Goal: Transaction & Acquisition: Purchase product/service

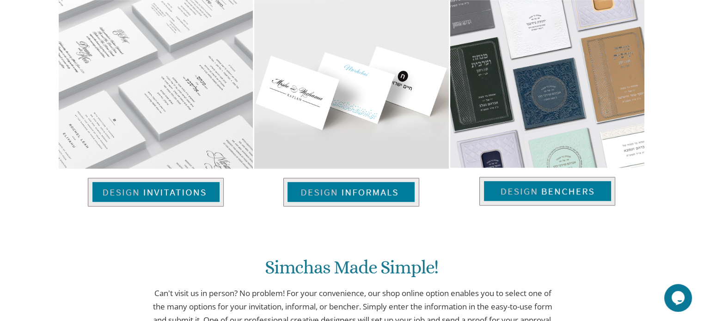
scroll to position [662, 0]
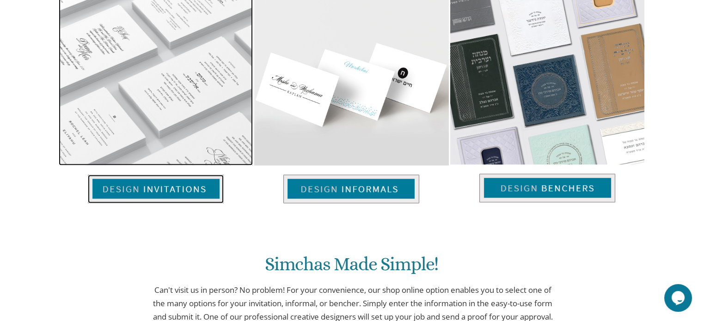
click at [193, 192] on img at bounding box center [156, 189] width 136 height 29
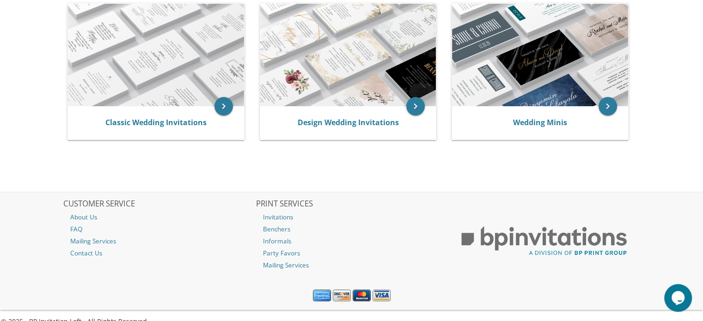
scroll to position [204, 0]
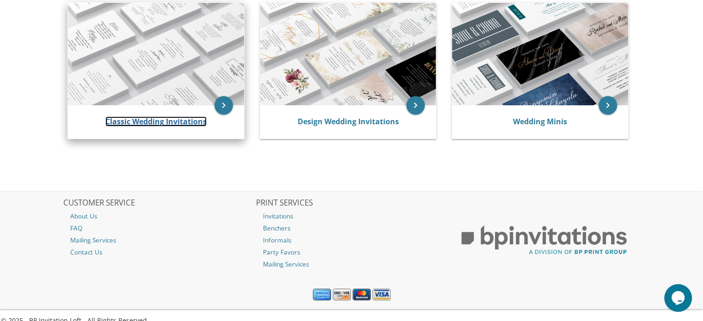
click at [200, 123] on link "Classic Wedding Invitations" at bounding box center [155, 121] width 101 height 10
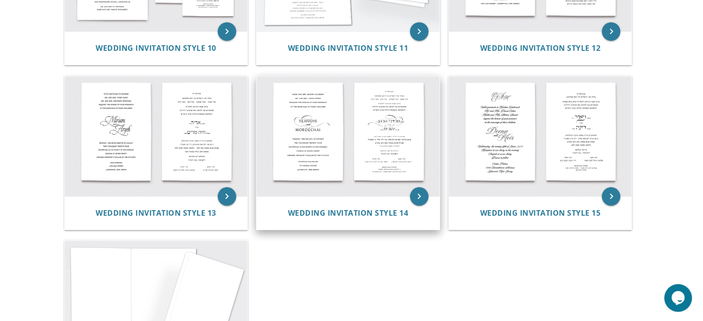
scroll to position [793, 0]
click at [372, 132] on img at bounding box center [347, 137] width 183 height 120
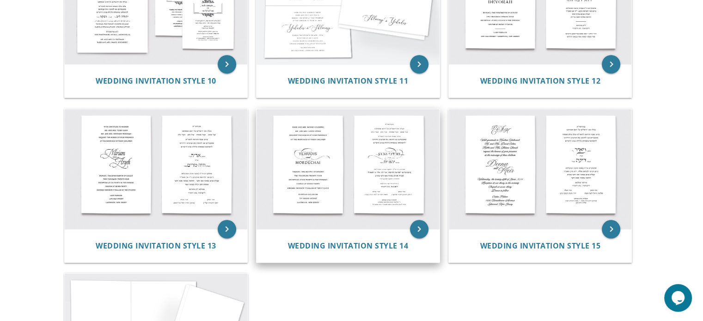
scroll to position [761, 0]
click at [345, 168] on img at bounding box center [347, 169] width 183 height 120
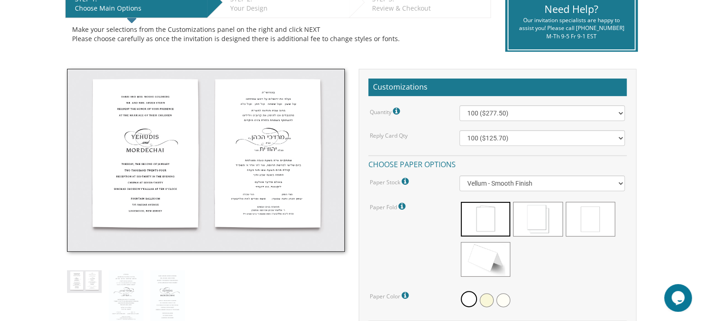
scroll to position [199, 0]
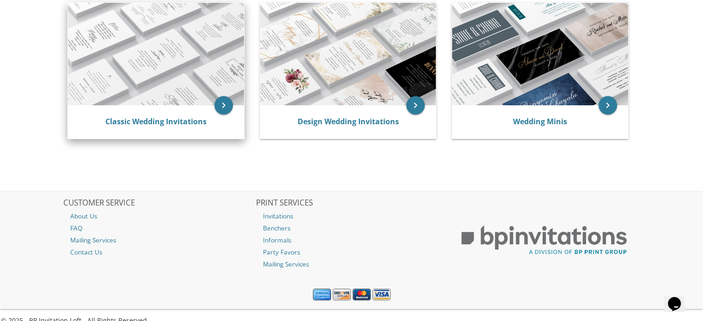
click at [118, 42] on img at bounding box center [156, 54] width 176 height 103
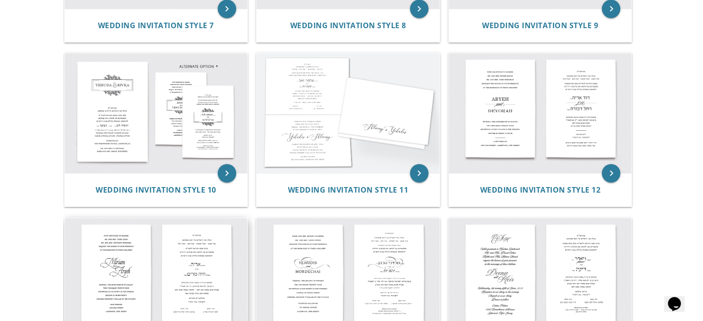
scroll to position [650, 0]
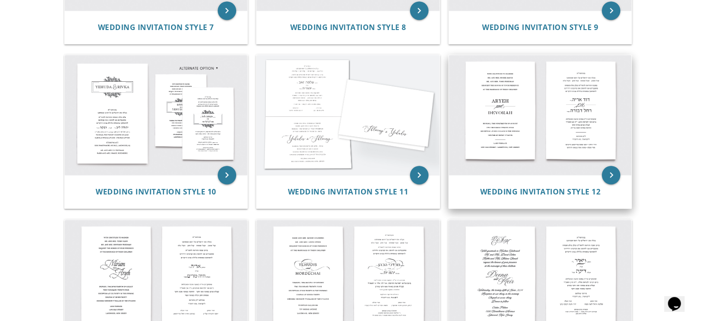
click at [525, 119] on img at bounding box center [539, 115] width 183 height 120
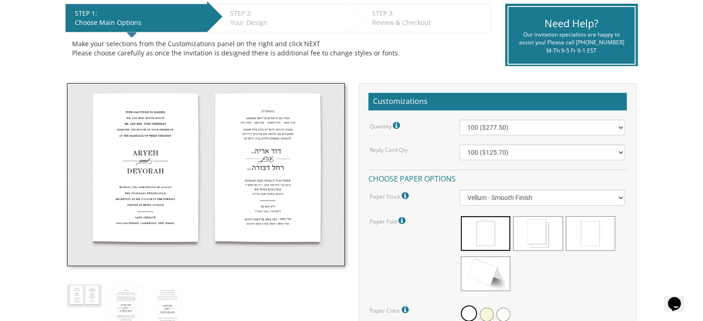
scroll to position [193, 0]
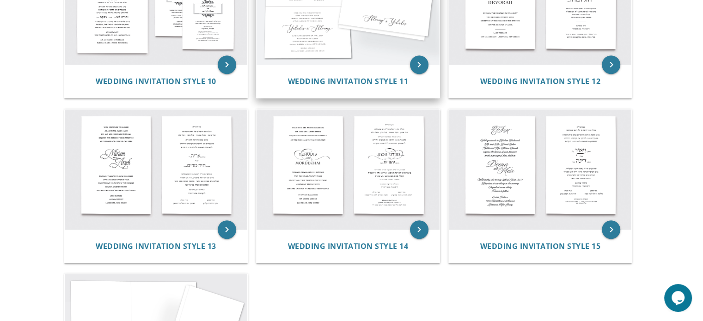
scroll to position [761, 0]
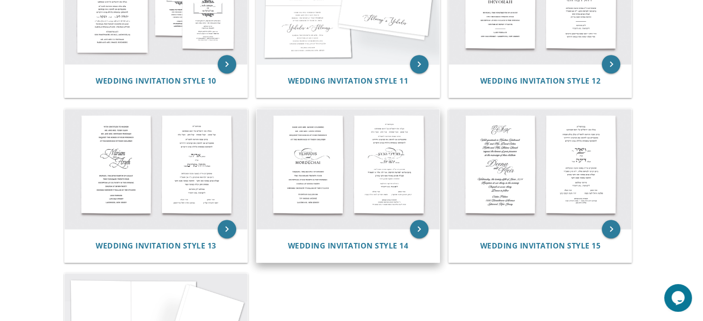
click at [359, 183] on img at bounding box center [347, 169] width 183 height 120
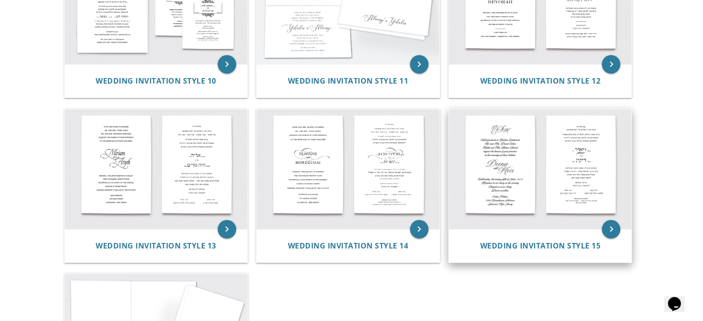
click at [572, 193] on img at bounding box center [539, 169] width 183 height 120
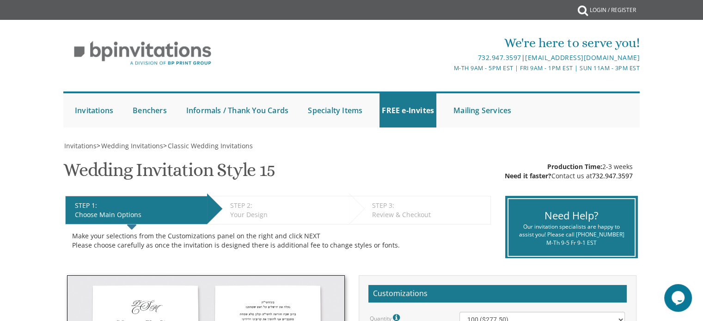
click at [572, 193] on div "Need Help? Our invitation specialists are happy to assist you! Please call 732.…" at bounding box center [571, 223] width 146 height 69
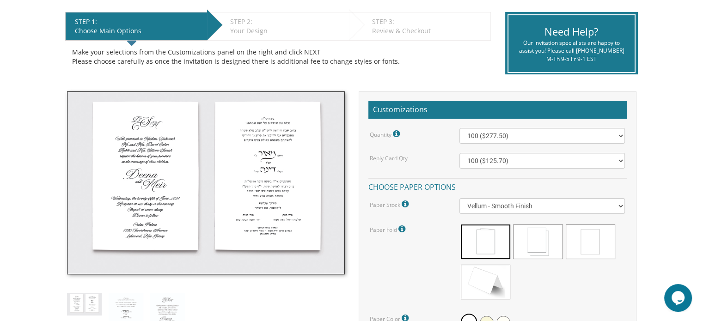
scroll to position [223, 0]
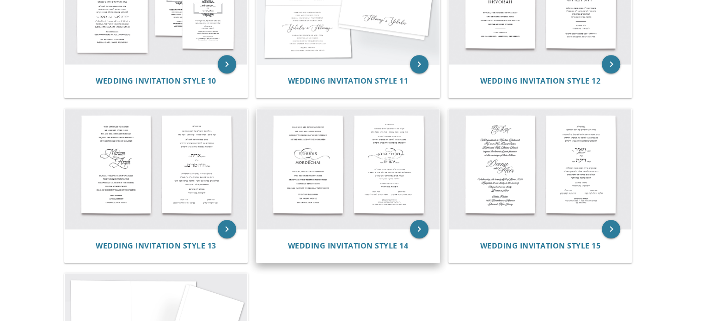
drag, startPoint x: 0, startPoint y: 0, endPoint x: 355, endPoint y: 166, distance: 391.6
click at [355, 166] on img at bounding box center [347, 169] width 183 height 120
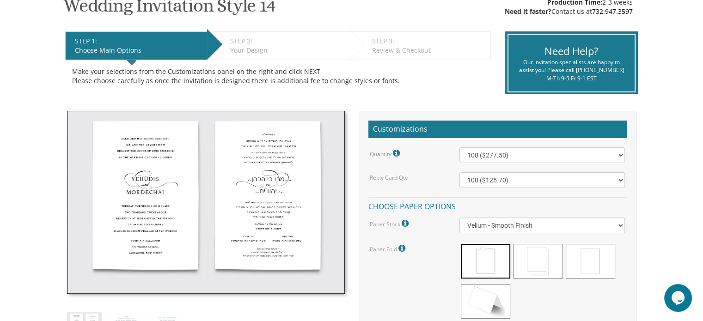
scroll to position [166, 0]
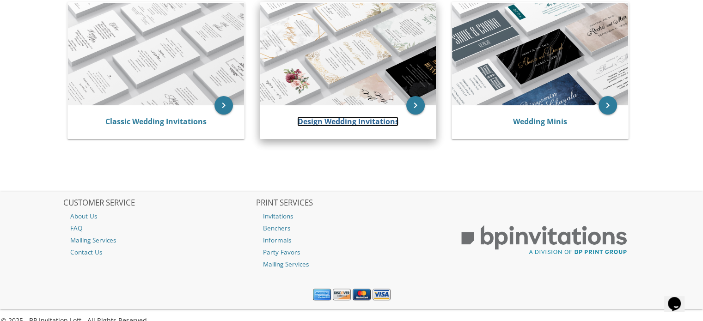
click at [338, 119] on link "Design Wedding Invitations" at bounding box center [347, 121] width 101 height 10
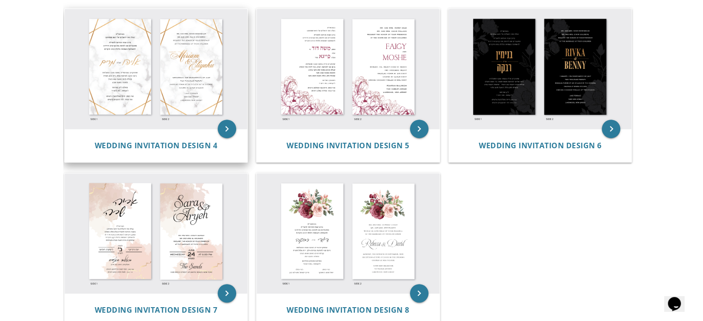
scroll to position [360, 0]
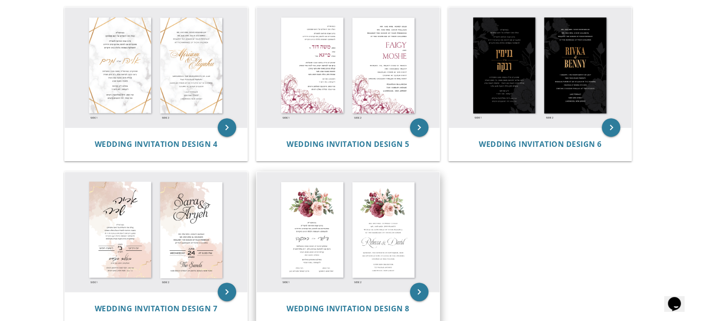
click at [352, 262] on img at bounding box center [347, 232] width 183 height 120
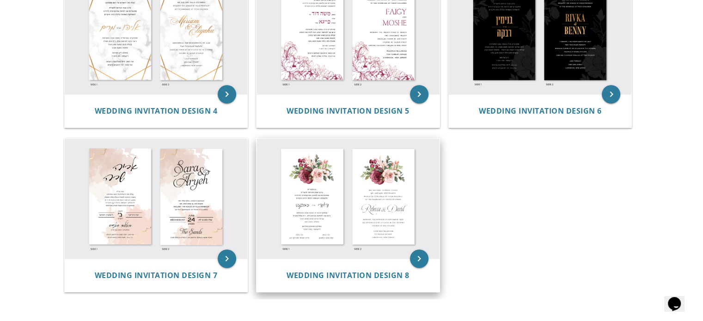
scroll to position [394, 0]
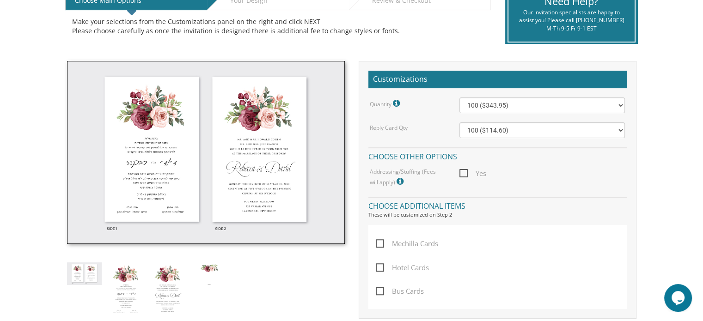
scroll to position [214, 0]
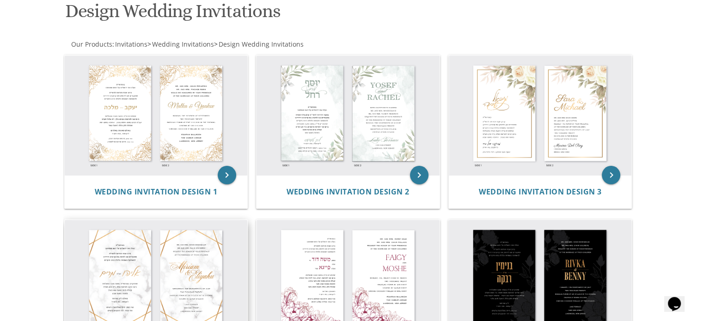
scroll to position [209, 0]
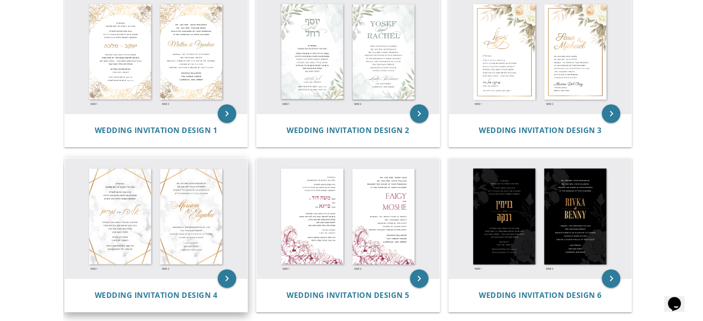
click at [161, 240] on img at bounding box center [156, 218] width 183 height 120
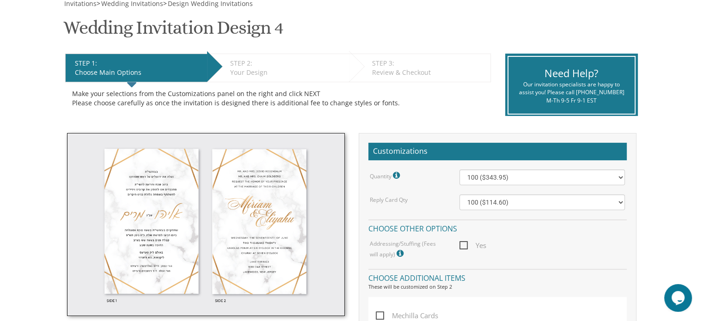
scroll to position [147, 0]
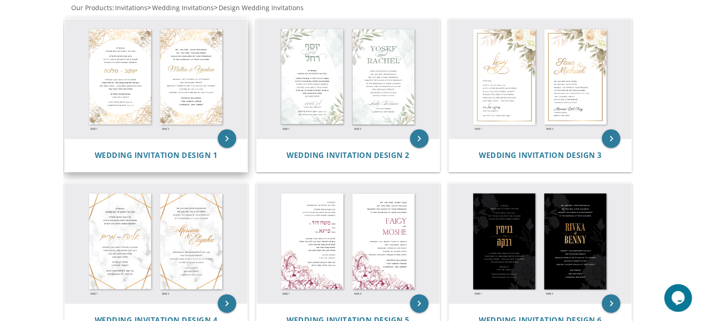
scroll to position [203, 0]
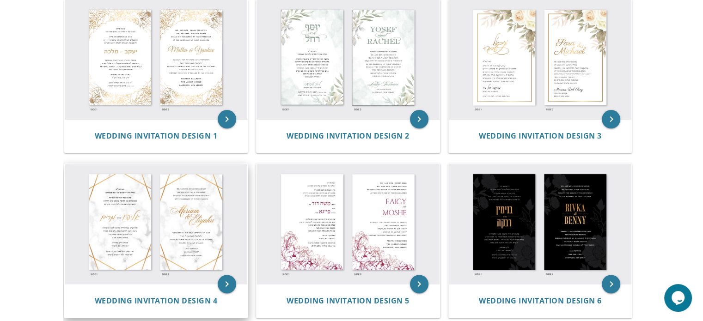
click at [161, 210] on img at bounding box center [156, 224] width 183 height 120
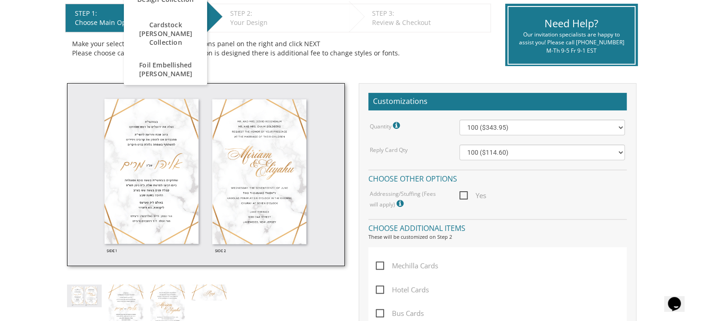
scroll to position [190, 0]
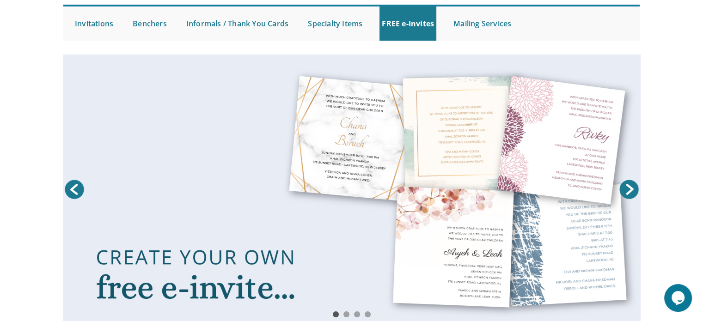
scroll to position [83, 0]
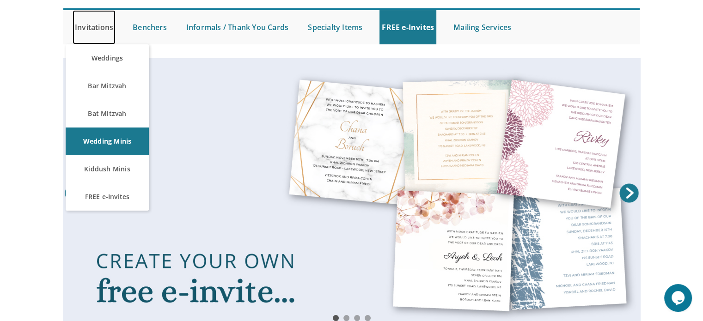
click at [104, 31] on link "Invitations" at bounding box center [94, 27] width 43 height 34
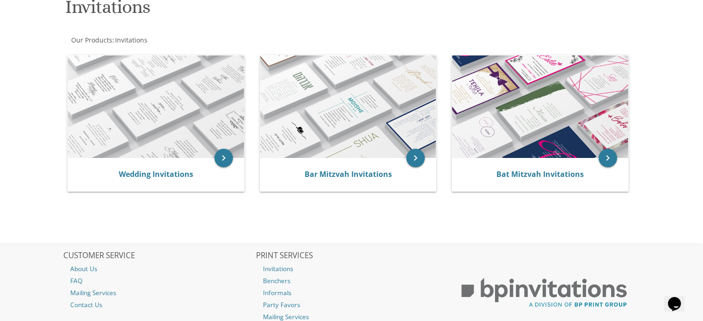
scroll to position [151, 0]
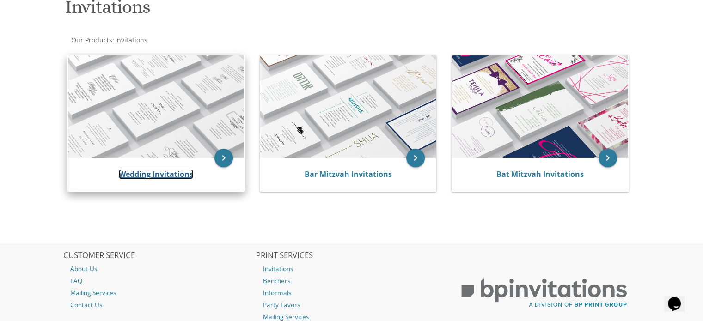
click at [182, 171] on link "Wedding Invitations" at bounding box center [156, 174] width 74 height 10
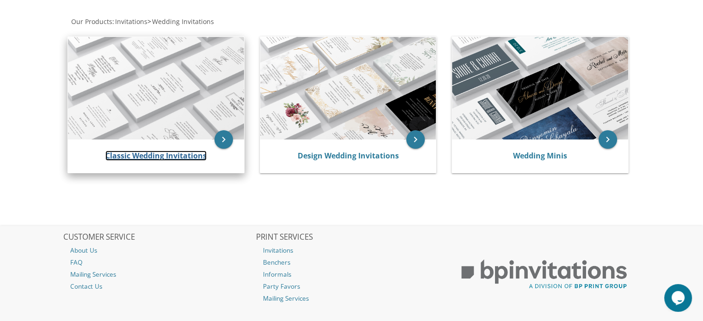
click at [170, 158] on link "Classic Wedding Invitations" at bounding box center [155, 156] width 101 height 10
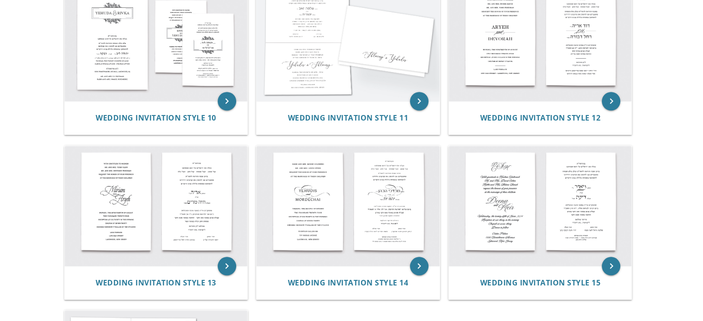
scroll to position [724, 0]
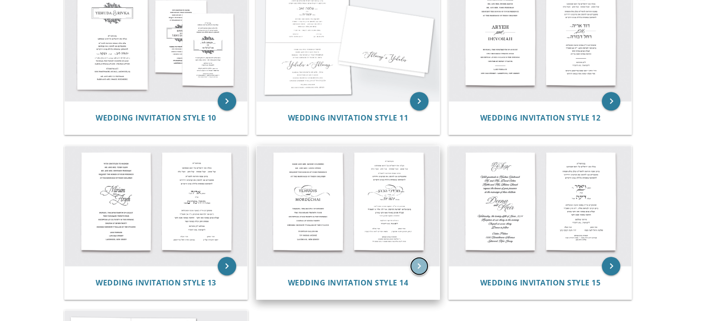
click at [419, 262] on icon "keyboard_arrow_right" at bounding box center [419, 266] width 18 height 18
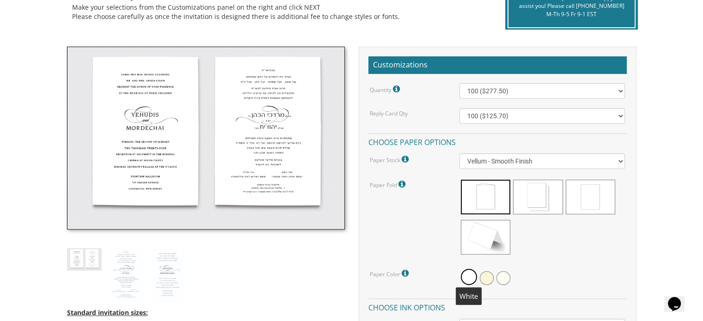
scroll to position [229, 0]
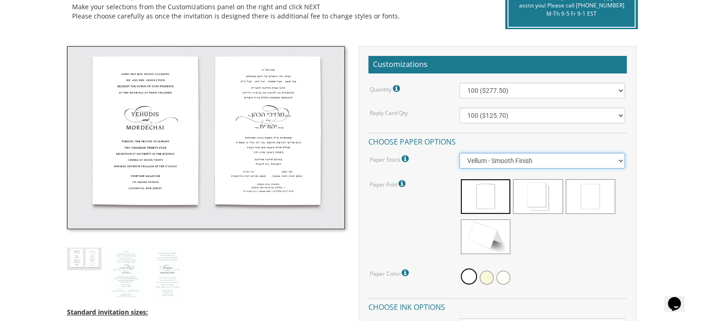
click at [604, 157] on select "Vellum - Smooth Finish Linen - Subtle Embossed Crosshatch Texture Silk - Soft, …" at bounding box center [541, 161] width 165 height 16
click at [459, 153] on select "Vellum - Smooth Finish Linen - Subtle Embossed Crosshatch Texture Silk - Soft, …" at bounding box center [541, 161] width 165 height 16
click at [502, 159] on select "Vellum - Smooth Finish Linen - Subtle Embossed Crosshatch Texture Silk - Soft, …" at bounding box center [541, 161] width 165 height 16
click at [459, 153] on select "Vellum - Smooth Finish Linen - Subtle Embossed Crosshatch Texture Silk - Soft, …" at bounding box center [541, 161] width 165 height 16
click at [507, 167] on select "Vellum - Smooth Finish Linen - Subtle Embossed Crosshatch Texture Silk - Soft, …" at bounding box center [541, 161] width 165 height 16
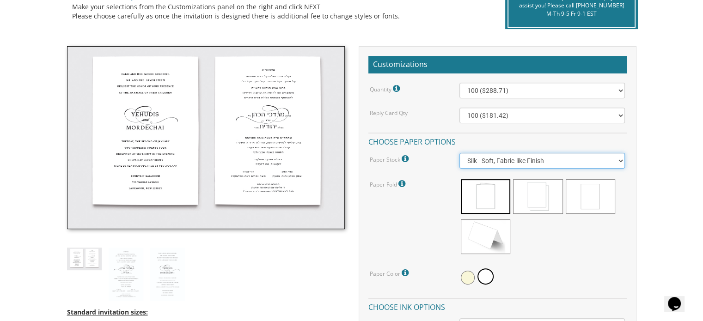
click at [459, 153] on select "Vellum - Smooth Finish Linen - Subtle Embossed Crosshatch Texture Silk - Soft, …" at bounding box center [541, 161] width 165 height 16
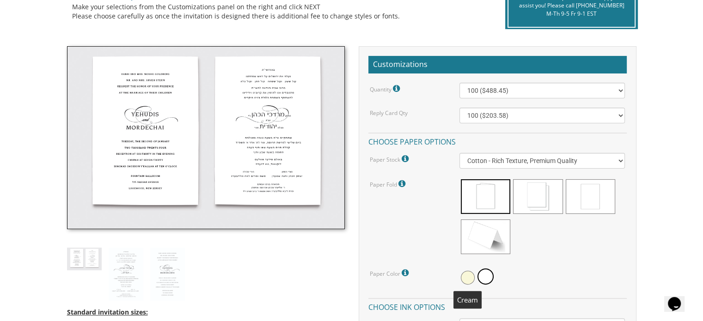
click at [462, 279] on span at bounding box center [467, 278] width 14 height 14
click at [462, 279] on span at bounding box center [468, 276] width 16 height 16
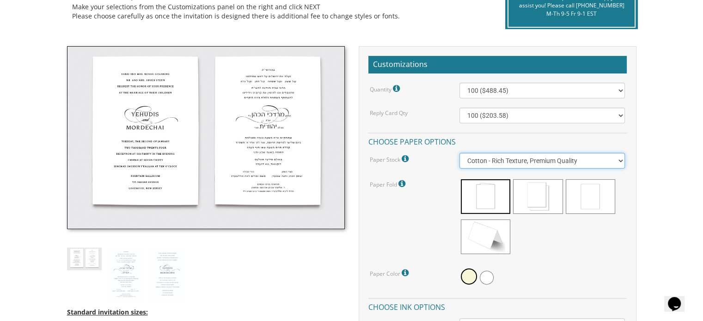
click at [500, 166] on select "Vellum - Smooth Finish Linen - Subtle Embossed Crosshatch Texture Silk - Soft, …" at bounding box center [541, 161] width 165 height 16
click at [459, 153] on select "Vellum - Smooth Finish Linen - Subtle Embossed Crosshatch Texture Silk - Soft, …" at bounding box center [541, 161] width 165 height 16
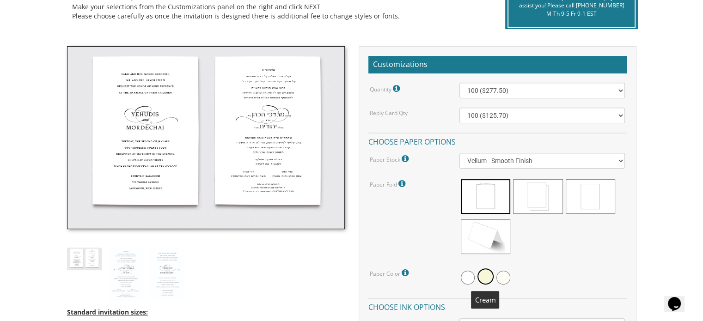
click at [486, 276] on span at bounding box center [485, 276] width 16 height 16
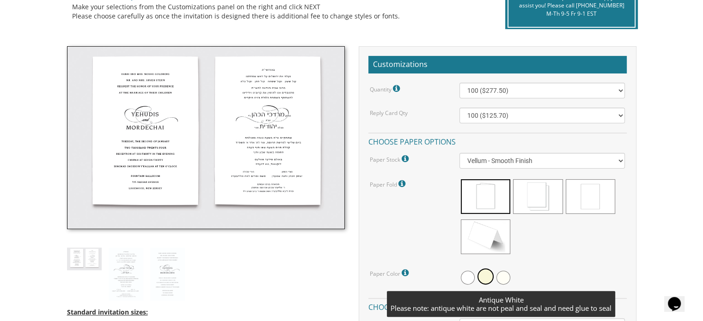
click at [498, 279] on span at bounding box center [503, 278] width 14 height 14
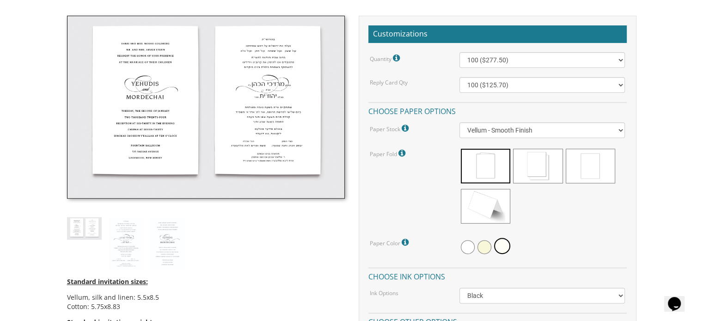
scroll to position [256, 0]
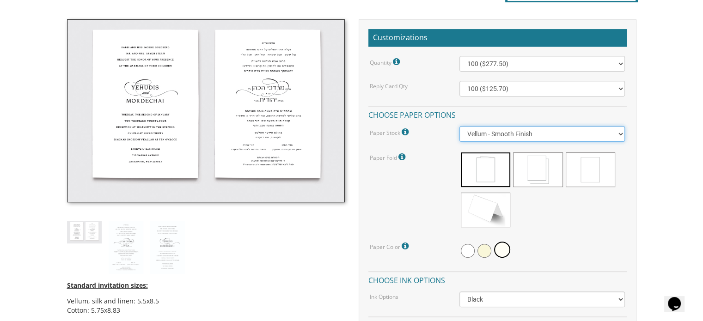
click at [546, 138] on select "Vellum - Smooth Finish Linen - Subtle Embossed Crosshatch Texture Silk - Soft, …" at bounding box center [541, 134] width 165 height 16
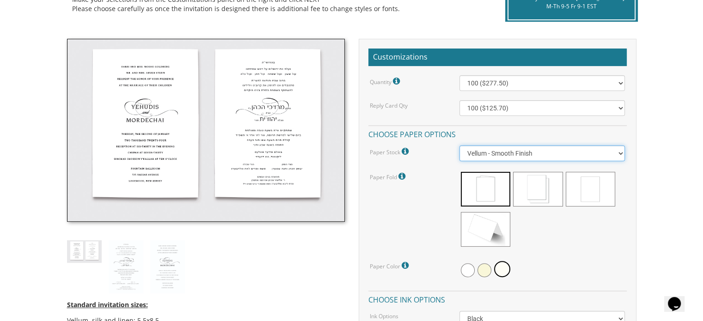
click at [486, 154] on select "Vellum - Smooth Finish Linen - Subtle Embossed Crosshatch Texture Silk - Soft, …" at bounding box center [541, 153] width 165 height 16
click at [516, 151] on select "Vellum - Smooth Finish Linen - Subtle Embossed Crosshatch Texture Silk - Soft, …" at bounding box center [541, 153] width 165 height 16
click at [459, 145] on select "Vellum - Smooth Finish Linen - Subtle Embossed Crosshatch Texture Silk - Soft, …" at bounding box center [541, 153] width 165 height 16
click at [509, 151] on select "Vellum - Smooth Finish Linen - Subtle Embossed Crosshatch Texture Silk - Soft, …" at bounding box center [541, 153] width 165 height 16
click at [459, 145] on select "Vellum - Smooth Finish Linen - Subtle Embossed Crosshatch Texture Silk - Soft, …" at bounding box center [541, 153] width 165 height 16
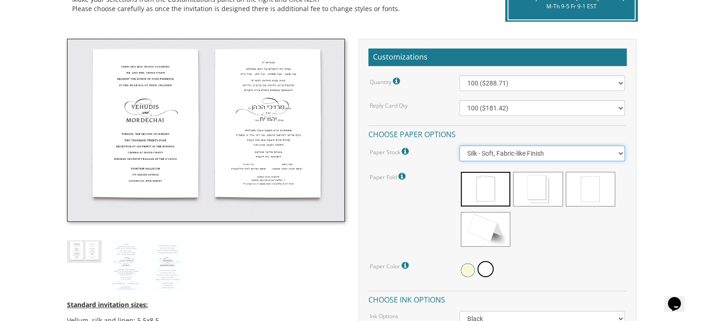
click at [519, 156] on select "Vellum - Smooth Finish Linen - Subtle Embossed Crosshatch Texture Silk - Soft, …" at bounding box center [541, 153] width 165 height 16
click at [459, 145] on select "Vellum - Smooth Finish Linen - Subtle Embossed Crosshatch Texture Silk - Soft, …" at bounding box center [541, 153] width 165 height 16
click at [515, 148] on select "Vellum - Smooth Finish Linen - Subtle Embossed Crosshatch Texture Silk - Soft, …" at bounding box center [541, 153] width 165 height 16
click at [459, 145] on select "Vellum - Smooth Finish Linen - Subtle Embossed Crosshatch Texture Silk - Soft, …" at bounding box center [541, 153] width 165 height 16
click at [519, 147] on select "Vellum - Smooth Finish Linen - Subtle Embossed Crosshatch Texture Silk - Soft, …" at bounding box center [541, 153] width 165 height 16
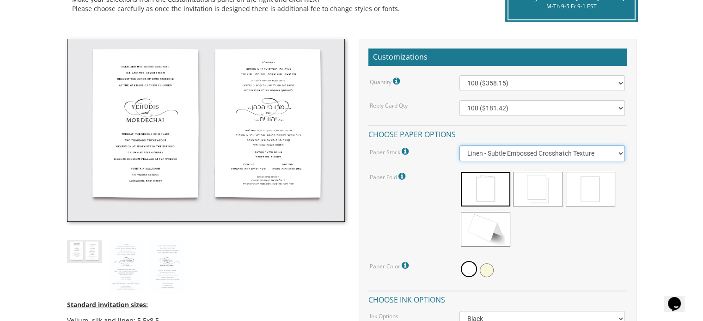
click at [459, 145] on select "Vellum - Smooth Finish Linen - Subtle Embossed Crosshatch Texture Silk - Soft, …" at bounding box center [541, 153] width 165 height 16
click at [520, 159] on select "Vellum - Smooth Finish Linen - Subtle Embossed Crosshatch Texture Silk - Soft, …" at bounding box center [541, 153] width 165 height 16
click at [459, 145] on select "Vellum - Smooth Finish Linen - Subtle Embossed Crosshatch Texture Silk - Soft, …" at bounding box center [541, 153] width 165 height 16
click at [525, 154] on select "Vellum - Smooth Finish Linen - Subtle Embossed Crosshatch Texture Silk - Soft, …" at bounding box center [541, 153] width 165 height 16
click at [459, 145] on select "Vellum - Smooth Finish Linen - Subtle Embossed Crosshatch Texture Silk - Soft, …" at bounding box center [541, 153] width 165 height 16
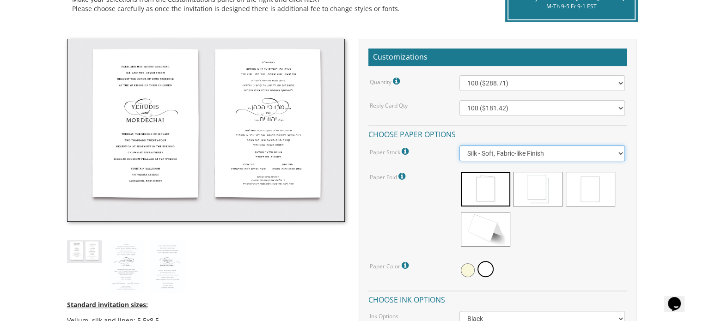
click at [516, 151] on select "Vellum - Smooth Finish Linen - Subtle Embossed Crosshatch Texture Silk - Soft, …" at bounding box center [541, 153] width 165 height 16
click at [459, 145] on select "Vellum - Smooth Finish Linen - Subtle Embossed Crosshatch Texture Silk - Soft, …" at bounding box center [541, 153] width 165 height 16
click at [514, 156] on select "Vellum - Smooth Finish Linen - Subtle Embossed Crosshatch Texture Silk - Soft, …" at bounding box center [541, 153] width 165 height 16
click at [459, 145] on select "Vellum - Smooth Finish Linen - Subtle Embossed Crosshatch Texture Silk - Soft, …" at bounding box center [541, 153] width 165 height 16
click at [503, 151] on select "Vellum - Smooth Finish Linen - Subtle Embossed Crosshatch Texture Silk - Soft, …" at bounding box center [541, 153] width 165 height 16
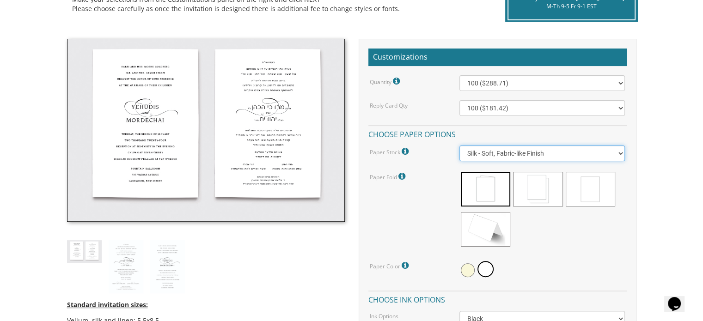
click at [459, 145] on select "Vellum - Smooth Finish Linen - Subtle Embossed Crosshatch Texture Silk - Soft, …" at bounding box center [541, 153] width 165 height 16
click at [533, 153] on select "Vellum - Smooth Finish Linen - Subtle Embossed Crosshatch Texture Silk - Soft, …" at bounding box center [541, 153] width 165 height 16
click at [459, 145] on select "Vellum - Smooth Finish Linen - Subtle Embossed Crosshatch Texture Silk - Soft, …" at bounding box center [541, 153] width 165 height 16
click at [514, 159] on select "Vellum - Smooth Finish Linen - Subtle Embossed Crosshatch Texture Silk - Soft, …" at bounding box center [541, 153] width 165 height 16
click at [459, 145] on select "Vellum - Smooth Finish Linen - Subtle Embossed Crosshatch Texture Silk - Soft, …" at bounding box center [541, 153] width 165 height 16
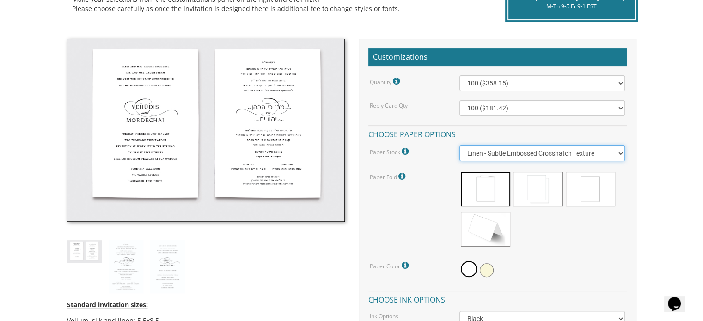
click at [502, 157] on select "Vellum - Smooth Finish Linen - Subtle Embossed Crosshatch Texture Silk - Soft, …" at bounding box center [541, 153] width 165 height 16
select select "Silk"
click at [459, 145] on select "Vellum - Smooth Finish Linen - Subtle Embossed Crosshatch Texture Silk - Soft, …" at bounding box center [541, 153] width 165 height 16
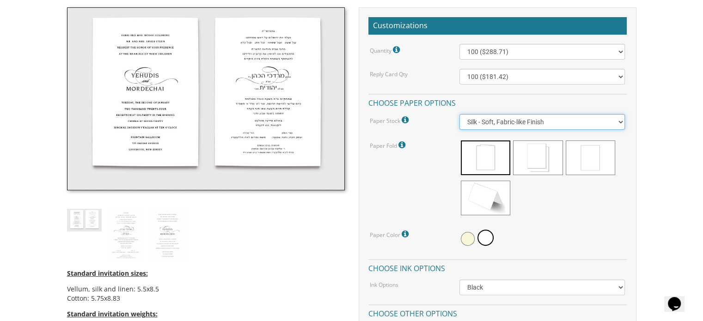
scroll to position [268, 0]
click at [493, 147] on span at bounding box center [484, 157] width 49 height 35
click at [532, 163] on span at bounding box center [537, 157] width 49 height 35
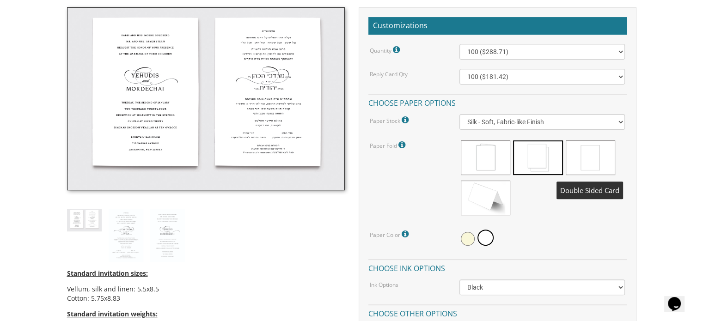
click at [586, 158] on span at bounding box center [589, 157] width 49 height 35
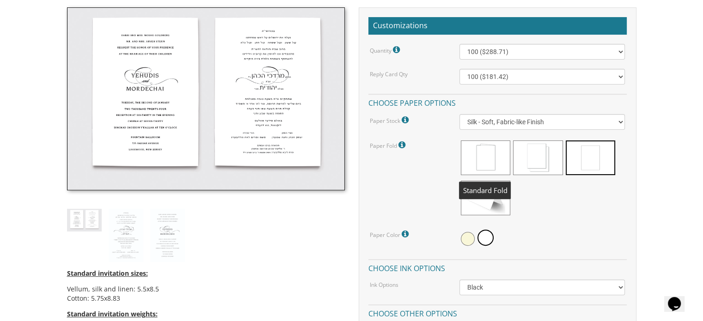
click at [491, 158] on span at bounding box center [484, 157] width 49 height 35
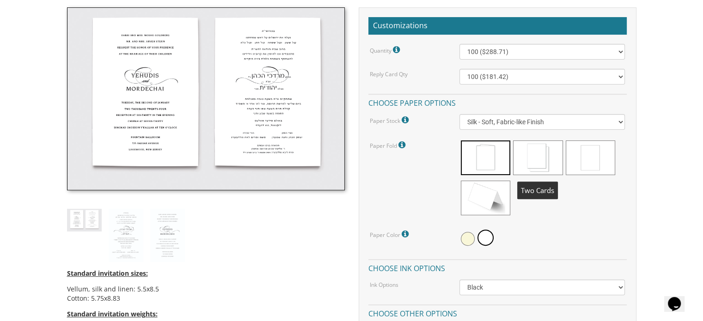
click at [538, 158] on span at bounding box center [537, 157] width 49 height 35
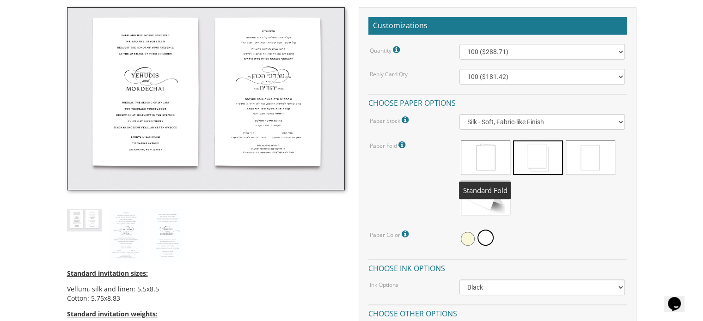
click at [486, 159] on span at bounding box center [484, 157] width 49 height 35
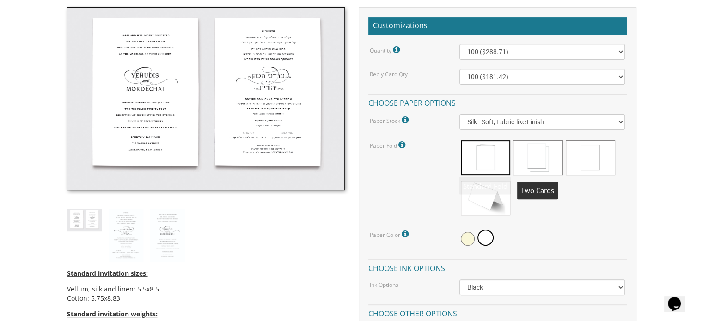
click at [527, 153] on span at bounding box center [537, 157] width 49 height 35
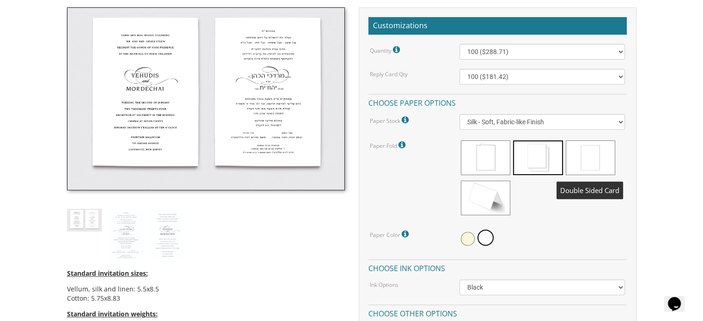
click at [571, 159] on span at bounding box center [589, 157] width 49 height 35
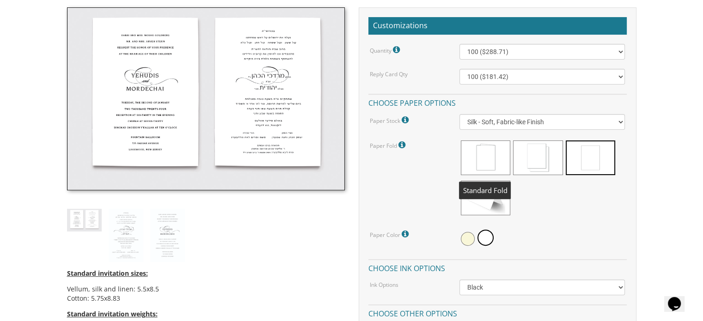
click at [489, 161] on span at bounding box center [484, 157] width 49 height 35
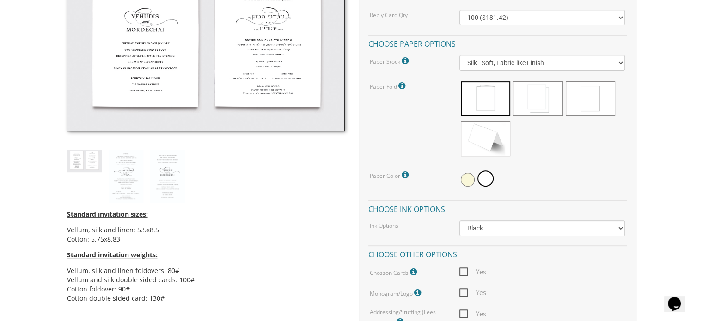
scroll to position [329, 0]
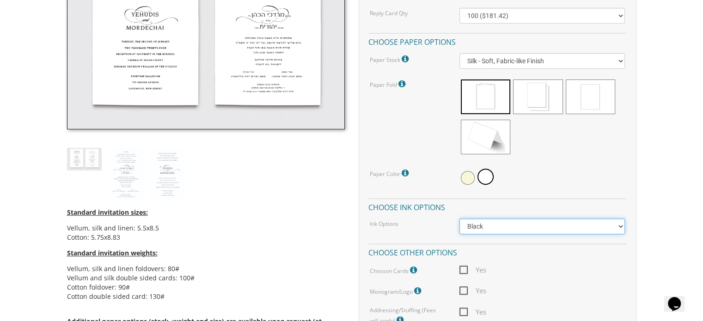
click at [474, 225] on select "Black Colored Ink ($65.00) Black + One Color ($211.00) Two Colors ($265.00)" at bounding box center [541, 226] width 165 height 16
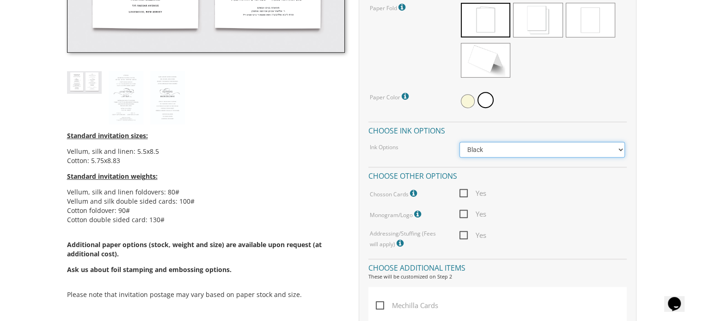
scroll to position [406, 0]
click at [192, 129] on div "Standard invitation sizes: Vellum, silk and linen: 5.5x8.5 Cotton: 5.75x8.83 St…" at bounding box center [206, 216] width 278 height 184
click at [418, 215] on icon at bounding box center [418, 214] width 9 height 8
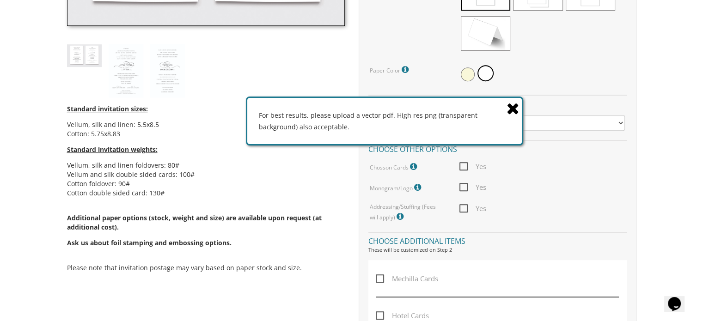
scroll to position [429, 0]
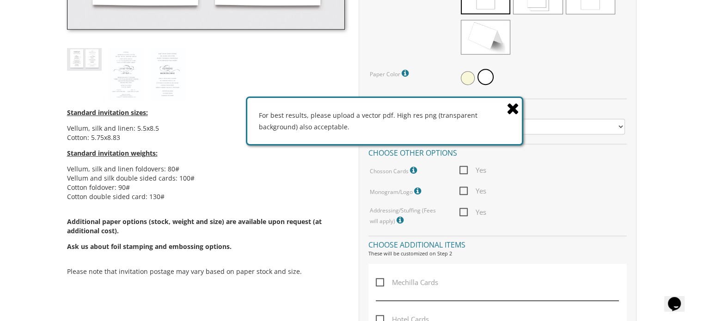
click at [515, 107] on icon at bounding box center [512, 108] width 13 height 16
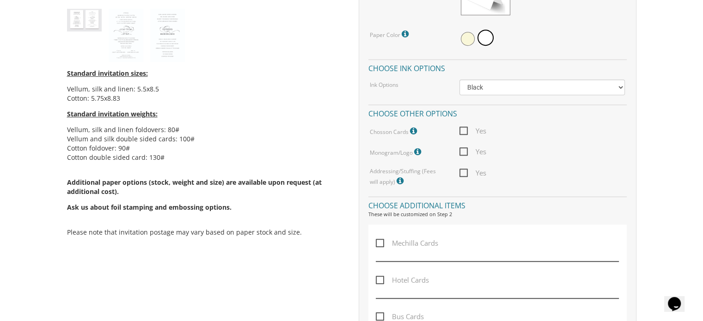
scroll to position [455, 0]
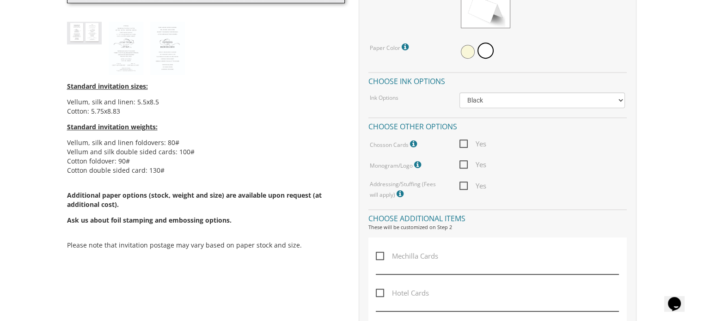
click at [239, 104] on li "Vellum, silk and linen: 5.5x8.5" at bounding box center [206, 101] width 278 height 9
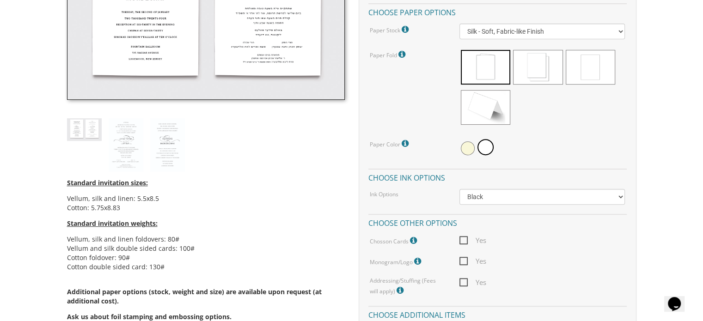
scroll to position [354, 0]
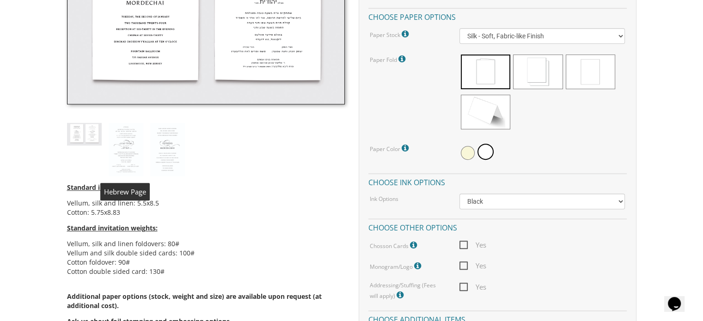
click at [130, 150] on img at bounding box center [126, 150] width 35 height 54
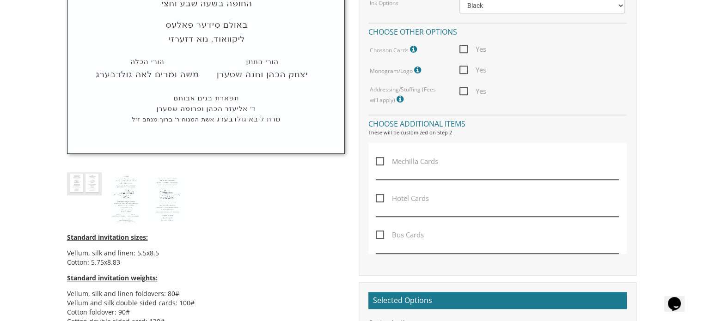
scroll to position [564, 0]
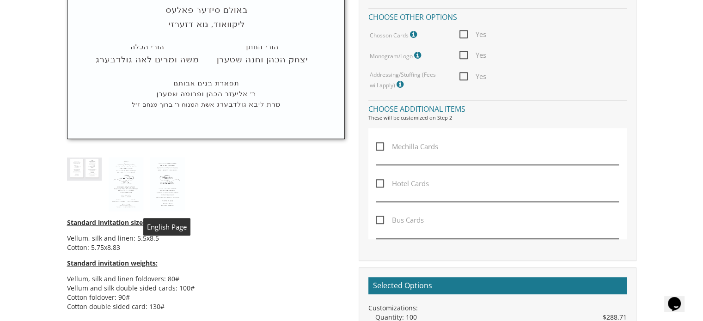
click at [160, 176] on img at bounding box center [167, 184] width 35 height 54
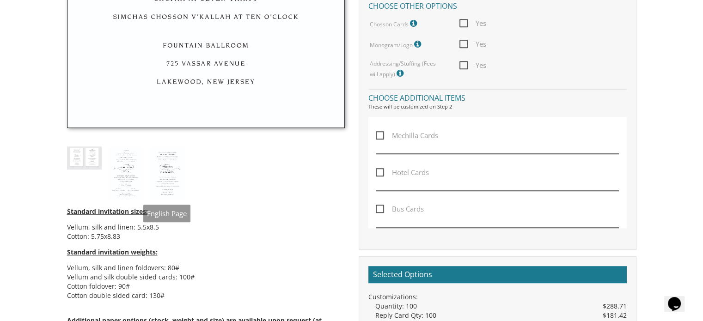
scroll to position [575, 0]
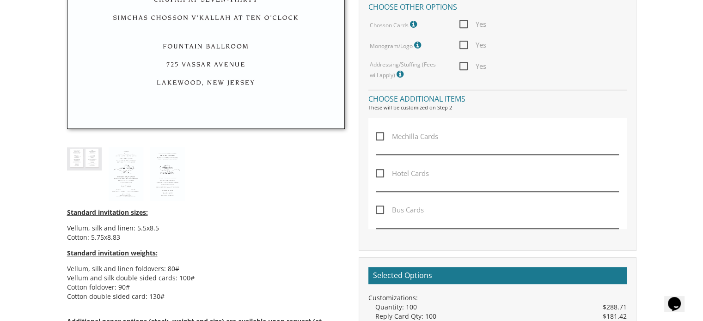
click at [268, 195] on div "Standard invitation sizes: Vellum, silk and linen: 5.5x8.5 Cotton: 5.75x8.83 St…" at bounding box center [205, 46] width 291 height 691
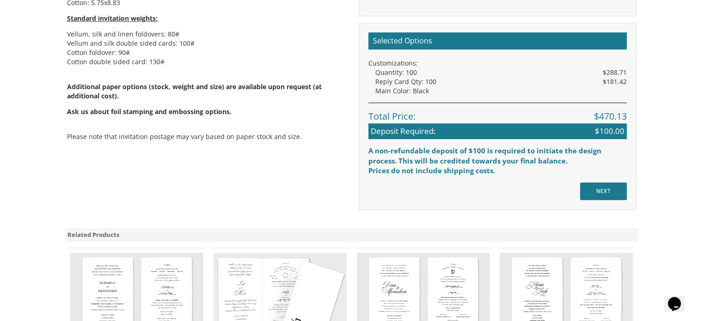
scroll to position [810, 0]
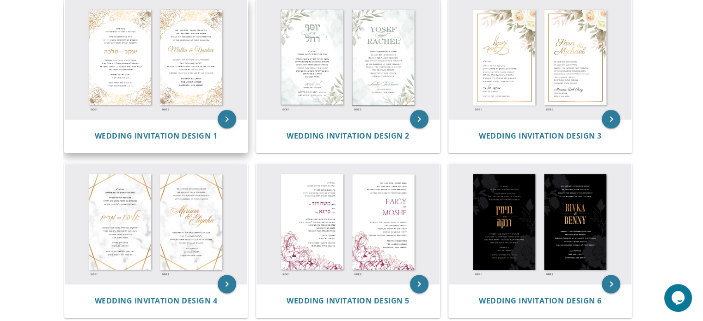
click at [145, 57] on img at bounding box center [156, 60] width 183 height 120
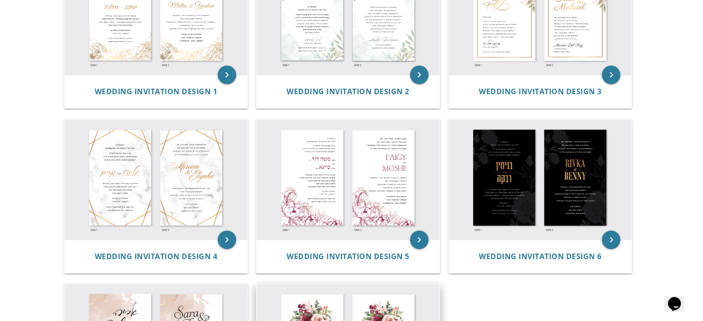
scroll to position [248, 0]
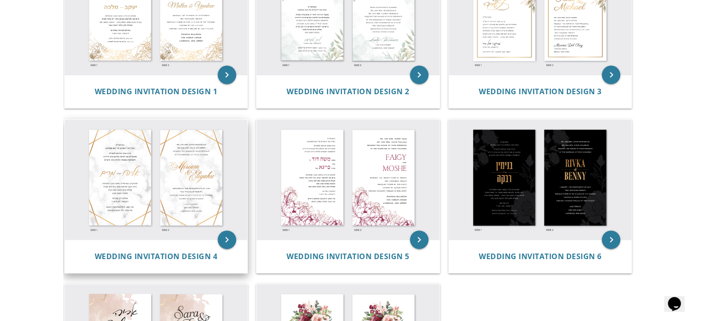
click at [152, 181] on img at bounding box center [156, 180] width 183 height 120
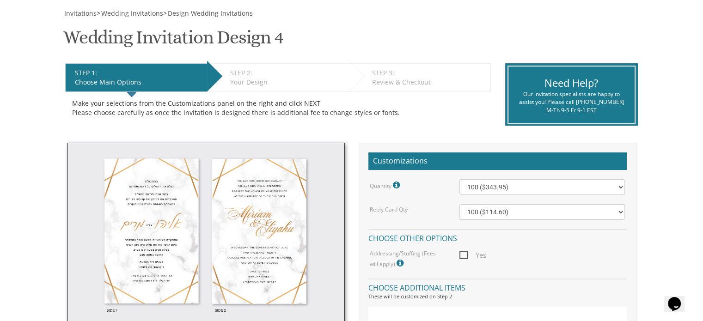
scroll to position [128, 0]
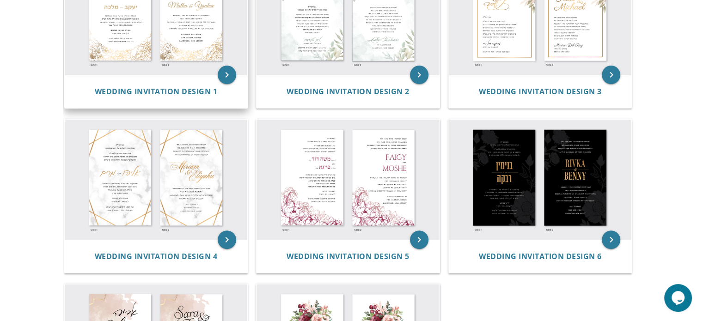
click at [127, 42] on img at bounding box center [156, 15] width 183 height 120
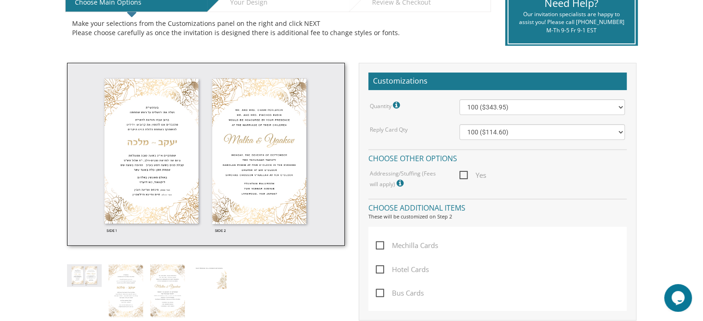
scroll to position [213, 0]
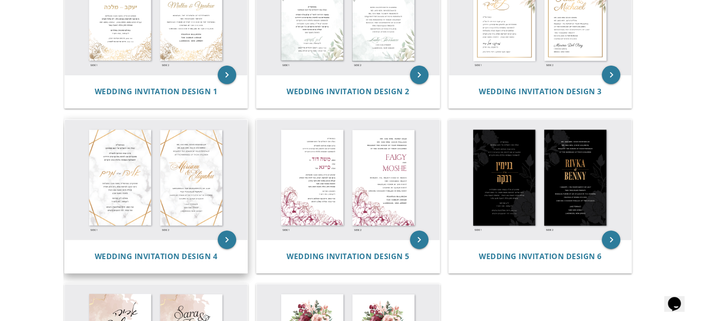
click at [128, 205] on img at bounding box center [156, 180] width 183 height 120
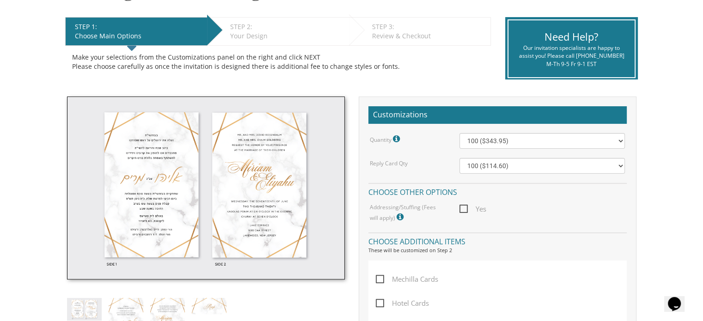
scroll to position [185, 0]
